Goal: Contribute content: Add original content to the website for others to see

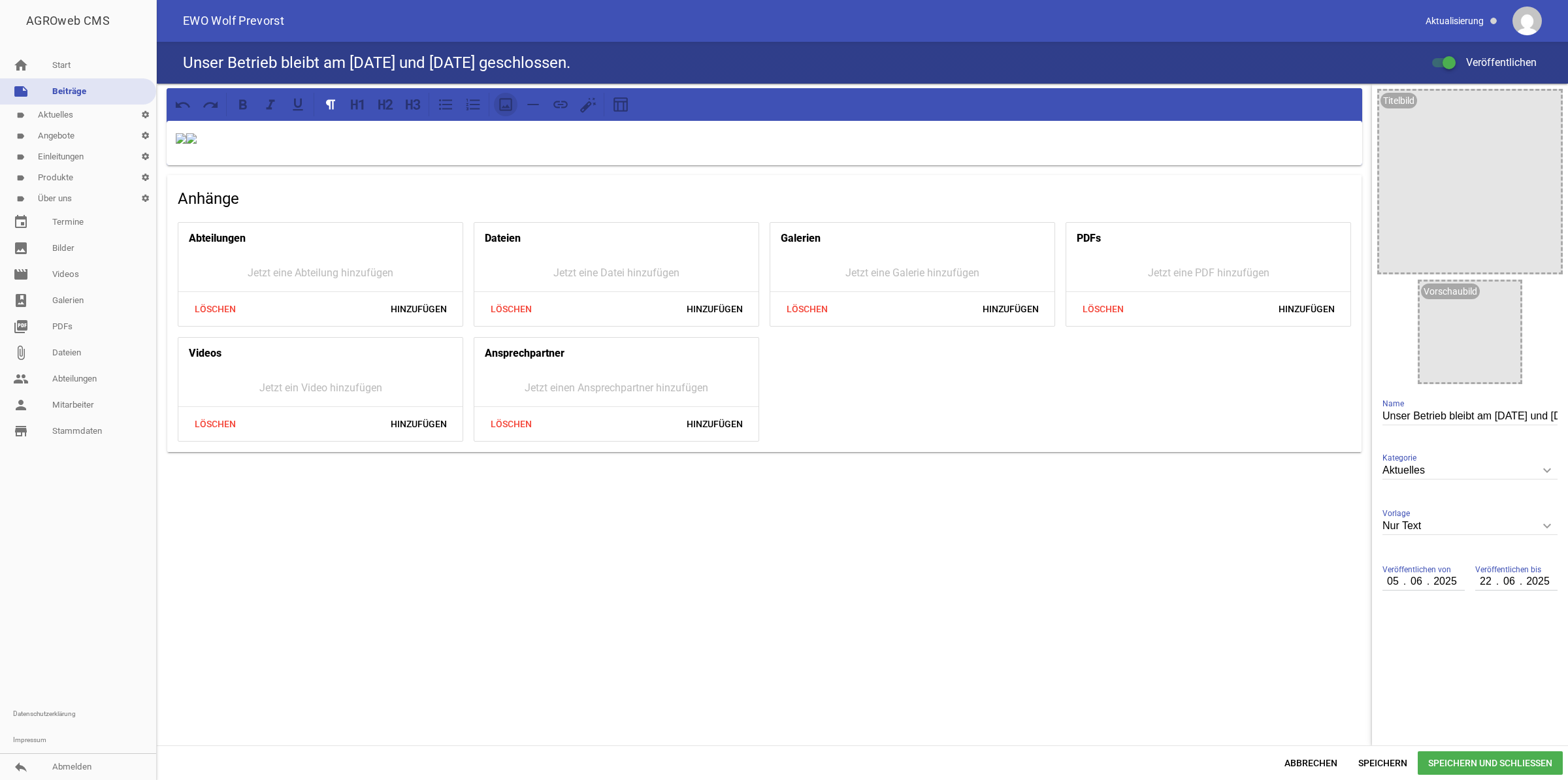
click at [509, 104] on icon at bounding box center [505, 104] width 17 height 17
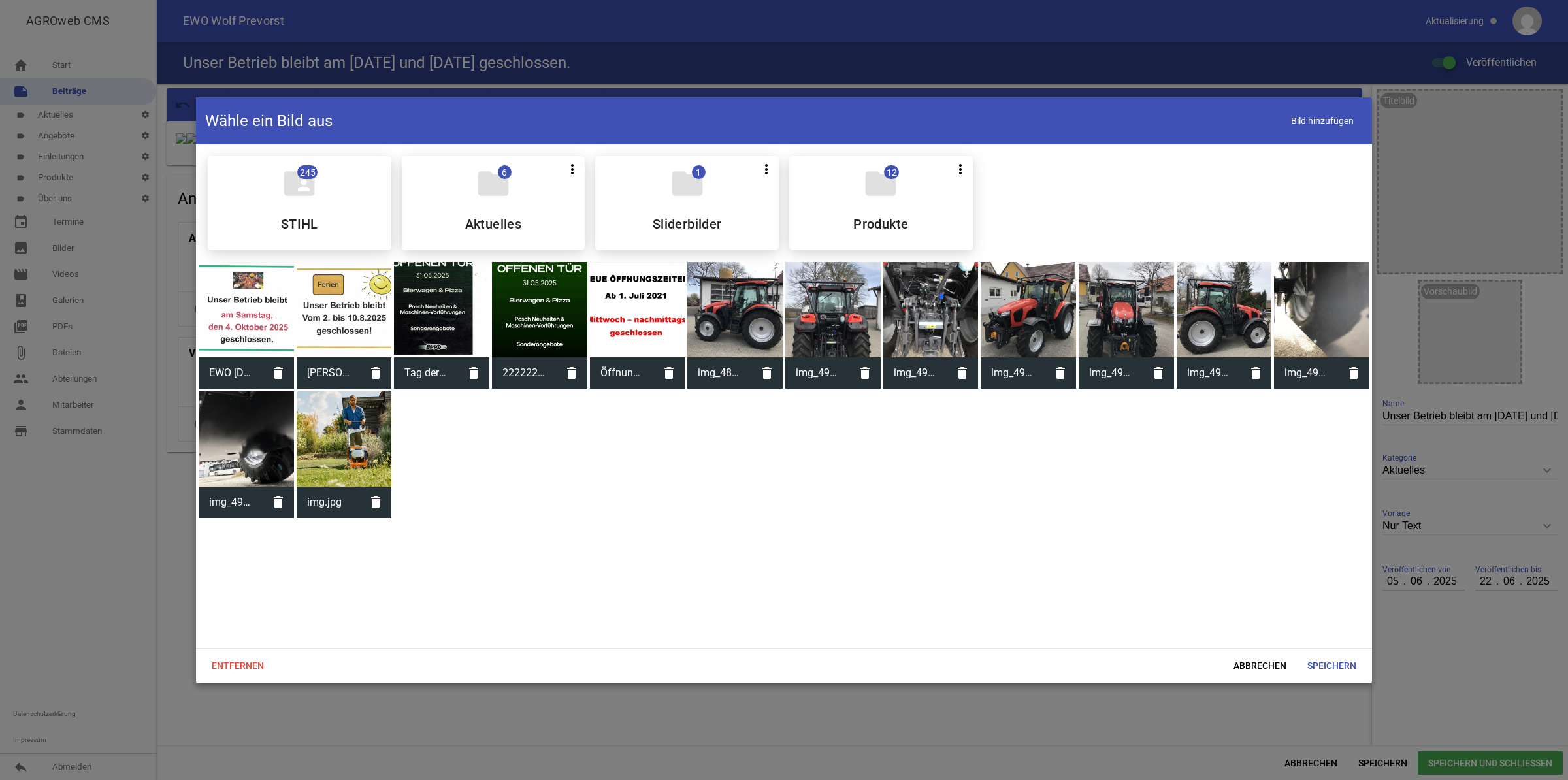
click at [236, 314] on div at bounding box center [246, 309] width 95 height 95
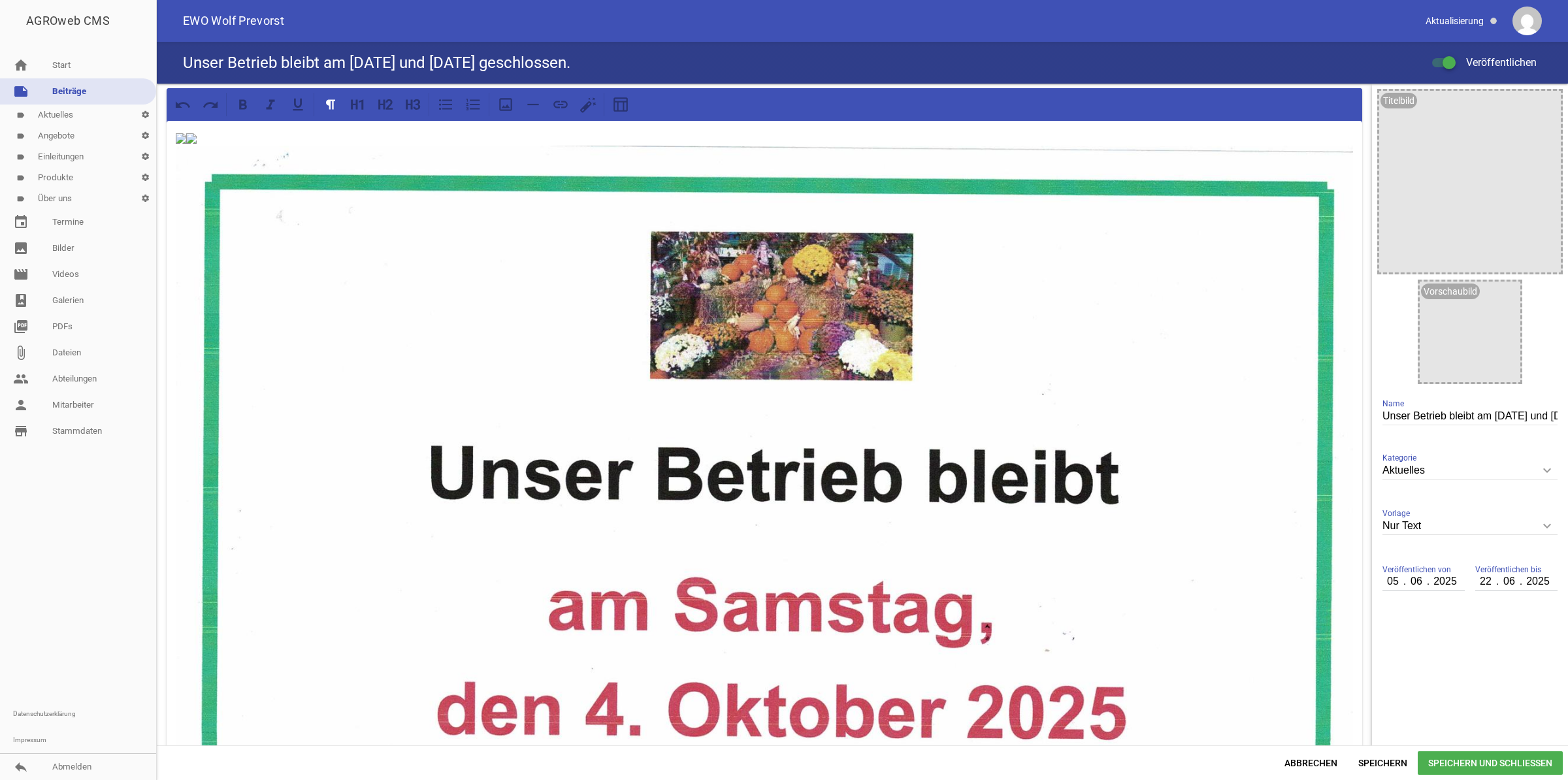
click at [1383, 415] on input "Unser Betrieb bleibt am [DATE] und [DATE] geschlossen." at bounding box center [1471, 416] width 175 height 18
drag, startPoint x: 1482, startPoint y: 417, endPoint x: 1493, endPoint y: 423, distance: 12.5
click at [1483, 417] on input "Unser Betrieb bleibt am [DATE] und [DATE] geschlossen." at bounding box center [1471, 416] width 175 height 18
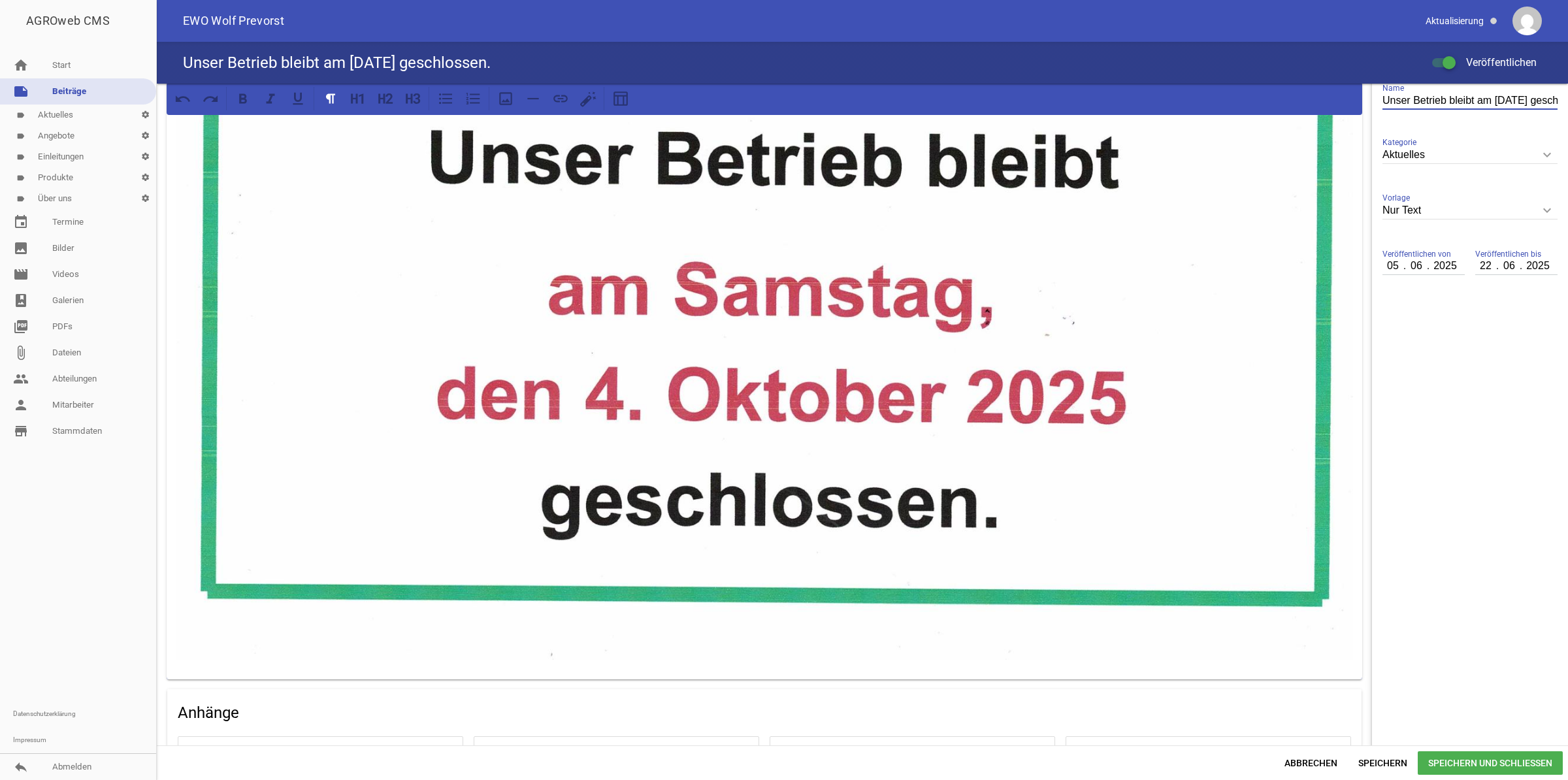
scroll to position [205, 0]
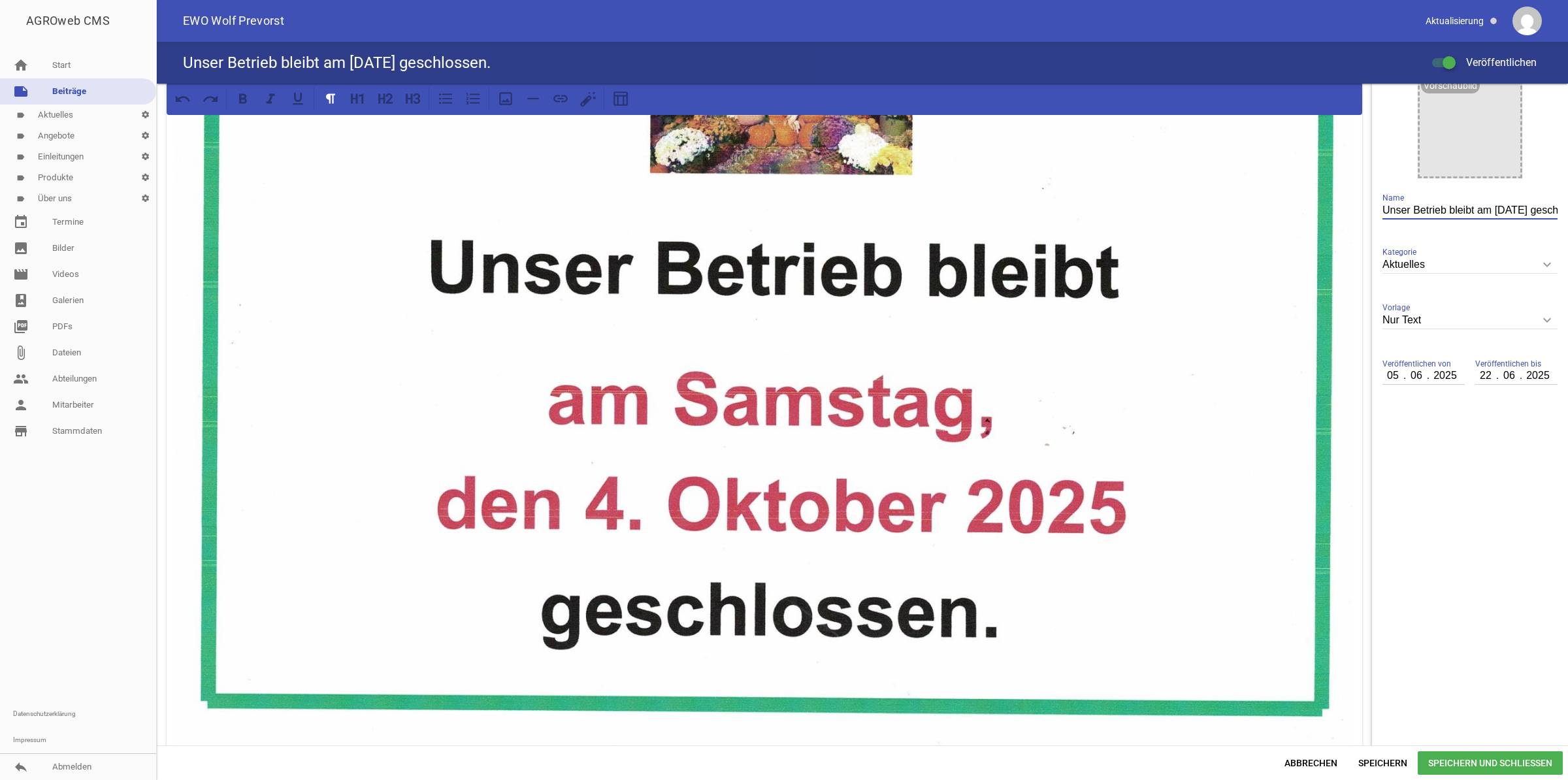
type input "Unser Betrieb bleibt am [DATE] geschlossen."
drag, startPoint x: 1384, startPoint y: 385, endPoint x: 1395, endPoint y: 389, distance: 11.7
click at [1383, 384] on input "05" at bounding box center [1394, 375] width 22 height 17
type input "19"
click at [1476, 384] on input "22" at bounding box center [1487, 375] width 22 height 17
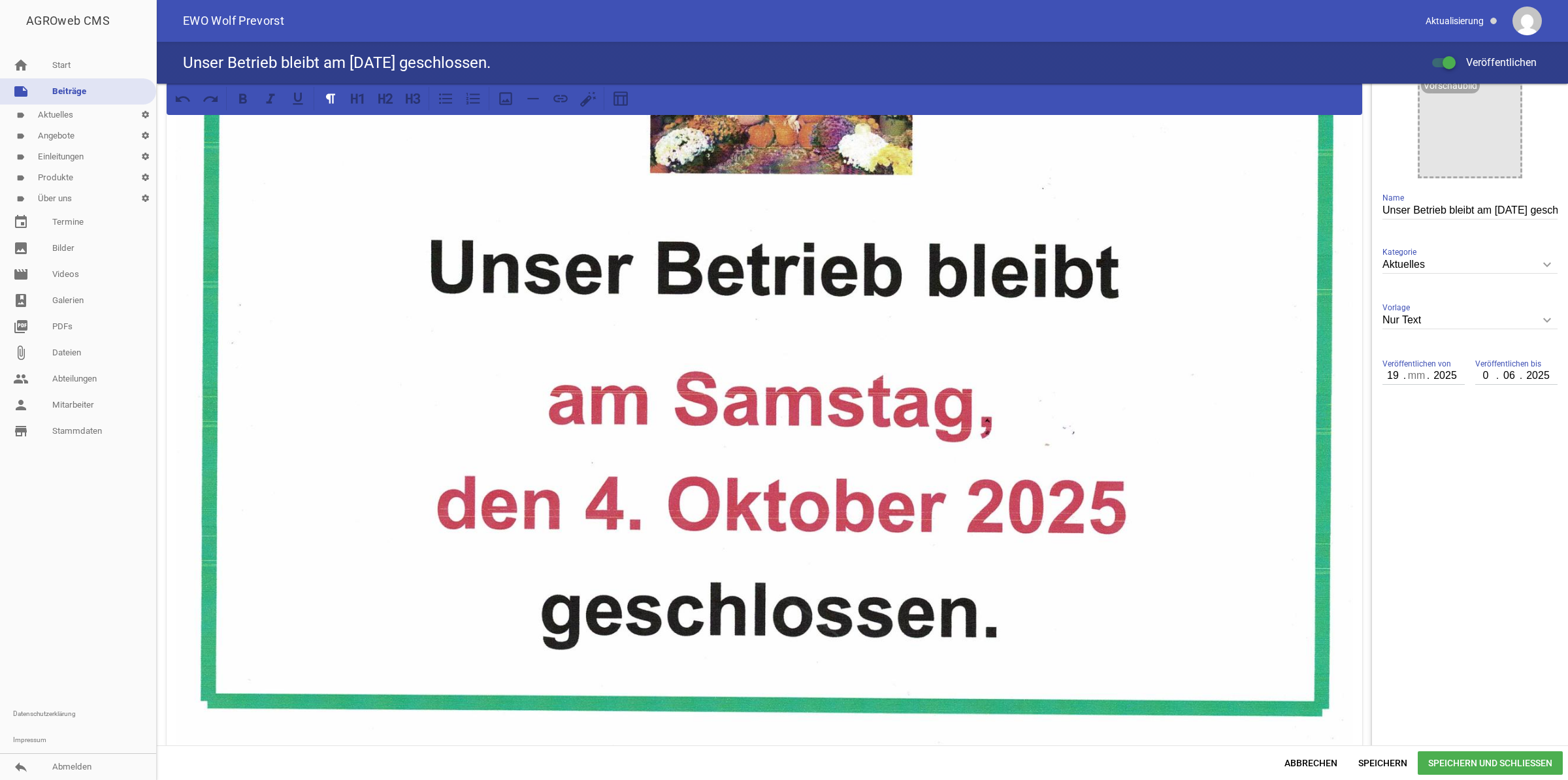
type input "05"
type input "10"
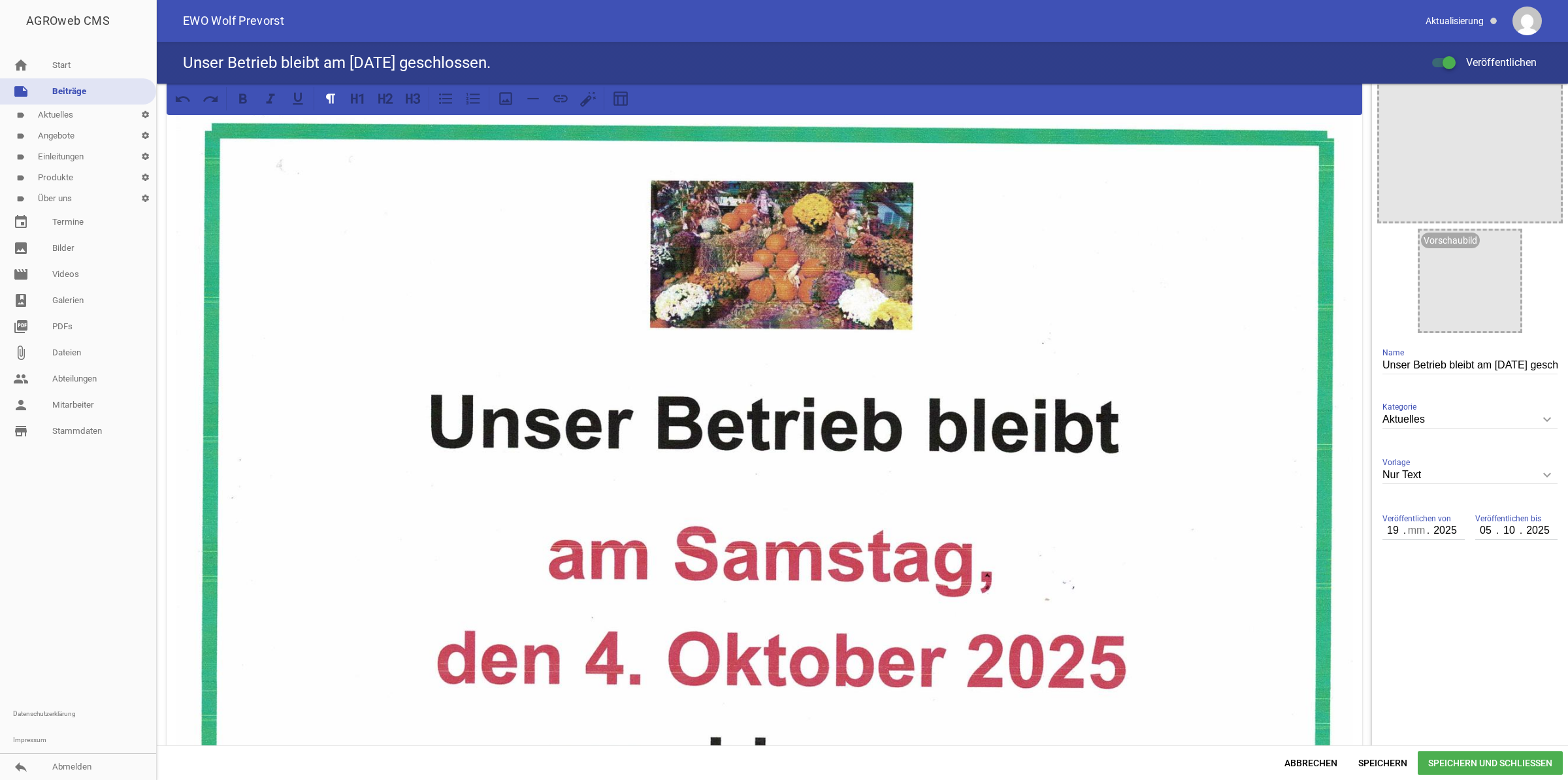
scroll to position [0, 0]
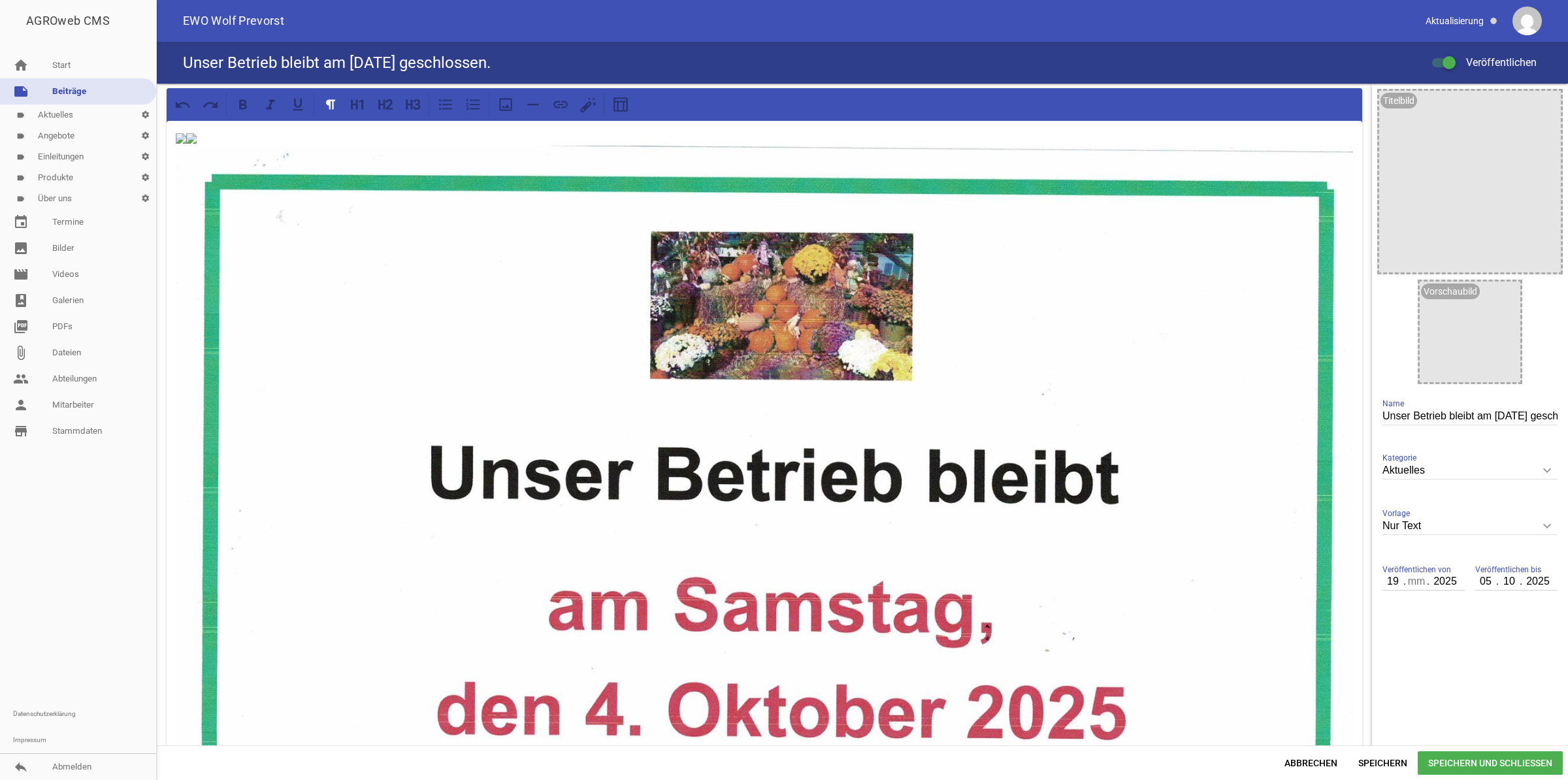
click at [1490, 764] on span "Speichern und Schließen" at bounding box center [1490, 762] width 145 height 24
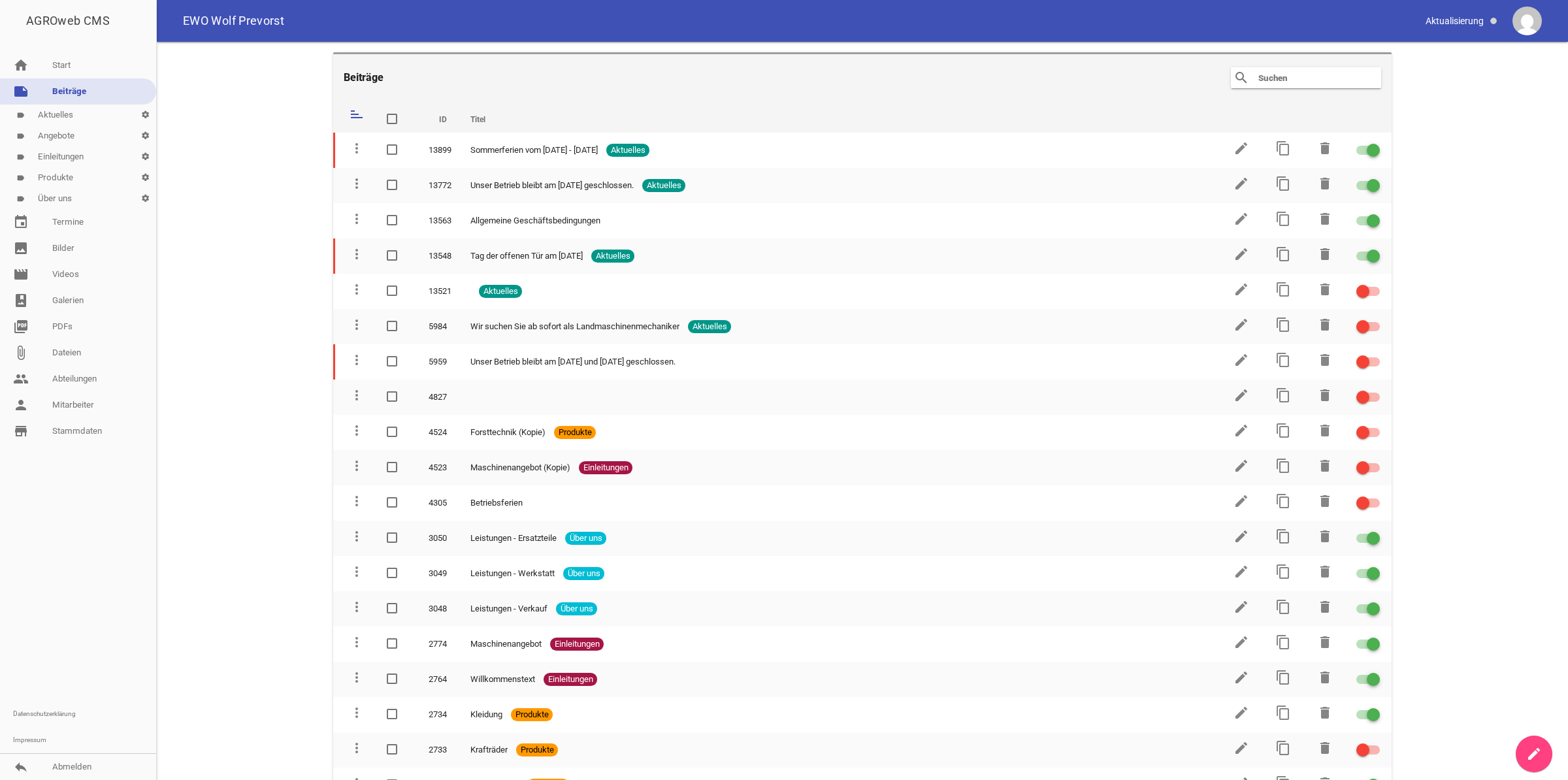
click at [53, 119] on link "label Aktuelles settings" at bounding box center [78, 114] width 156 height 21
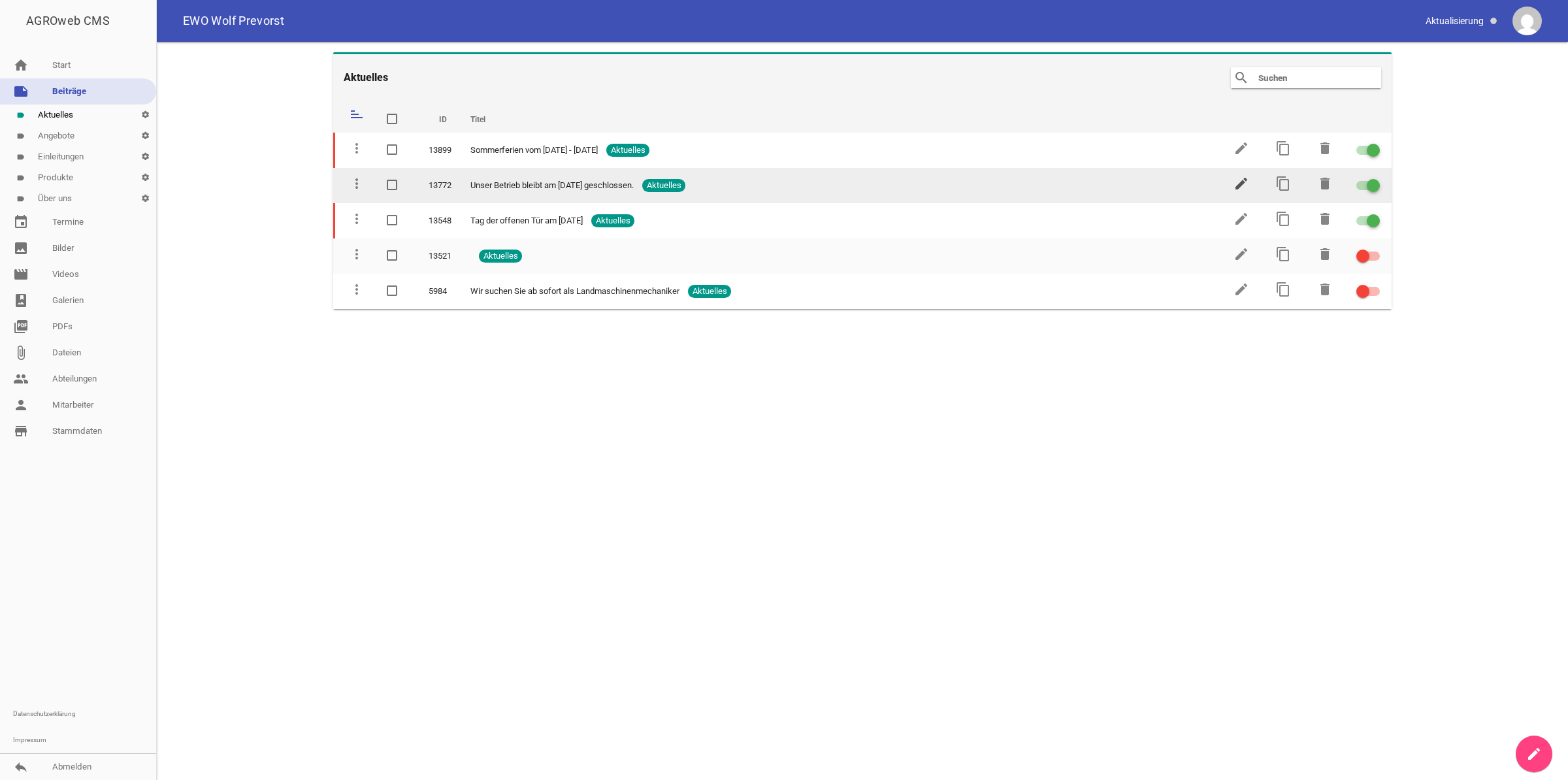
click at [1240, 180] on icon "edit" at bounding box center [1241, 183] width 16 height 16
